Goal: Find contact information: Find contact information

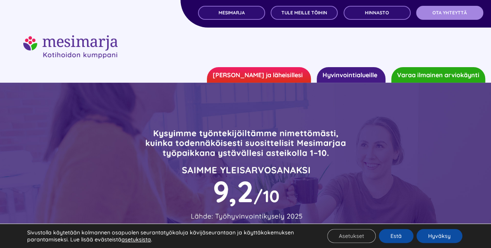
click at [431, 16] on link "OTA YHTEYTTÄ" at bounding box center [449, 13] width 67 height 14
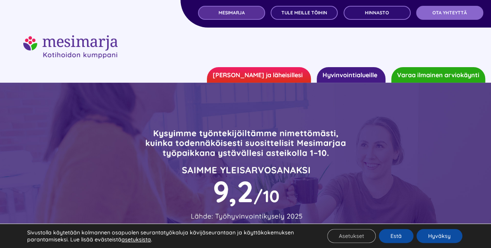
click at [241, 15] on span "MESIMARJA" at bounding box center [231, 12] width 26 height 5
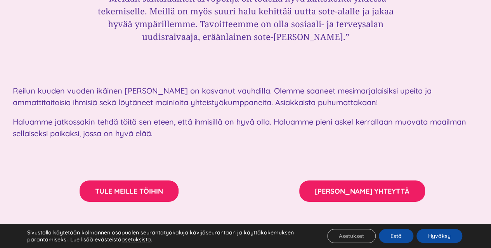
scroll to position [1189, 0]
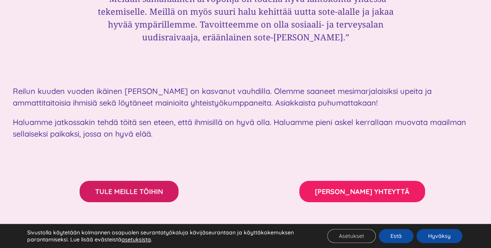
click at [159, 187] on span "TULE MEILLE TÖIHIN" at bounding box center [129, 191] width 68 height 8
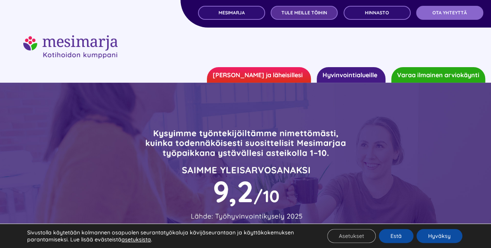
click at [313, 14] on span "TULE MEILLE TÖIHIN" at bounding box center [304, 12] width 46 height 5
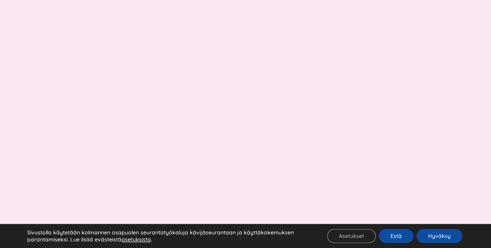
scroll to position [880, 0]
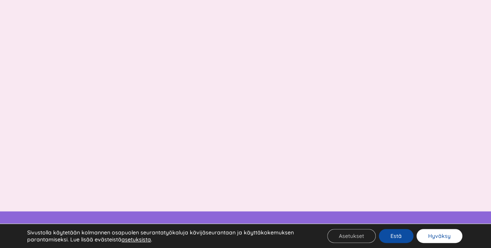
click at [441, 241] on button "Hyväksy" at bounding box center [439, 236] width 46 height 14
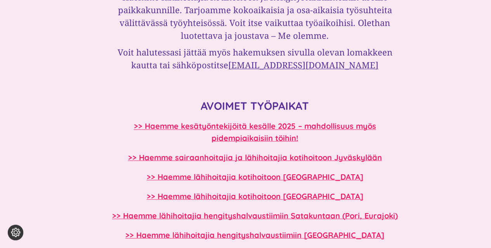
scroll to position [599, 0]
click at [315, 64] on link "[EMAIL_ADDRESS][DOMAIN_NAME]" at bounding box center [303, 65] width 150 height 12
